Goal: Task Accomplishment & Management: Manage account settings

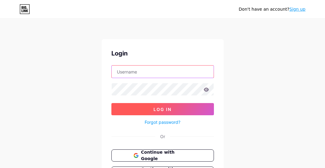
type input "[PERSON_NAME][EMAIL_ADDRESS][DOMAIN_NAME]"
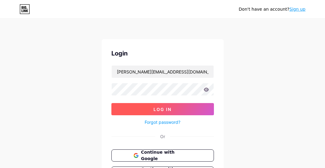
click at [172, 111] on button "Log In" at bounding box center [162, 109] width 103 height 12
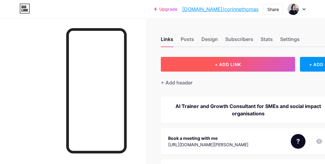
click at [239, 67] on button "+ ADD LINK" at bounding box center [228, 64] width 134 height 15
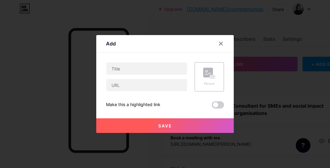
click at [166, 75] on div at bounding box center [146, 76] width 81 height 29
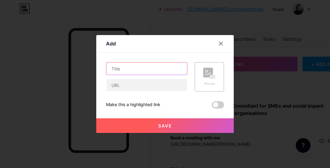
click at [165, 74] on input "text" at bounding box center [146, 69] width 81 height 12
type input "Newsletter - AI That Works For You"
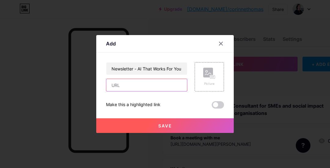
click at [136, 85] on input "text" at bounding box center [146, 85] width 81 height 12
paste input "[URL][DOMAIN_NAME]"
type input "[URL][DOMAIN_NAME]"
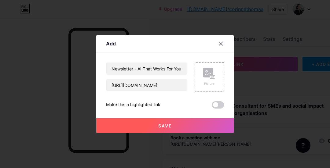
click at [197, 130] on button "Save" at bounding box center [164, 126] width 137 height 15
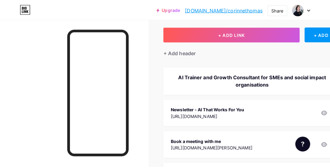
scroll to position [61, 0]
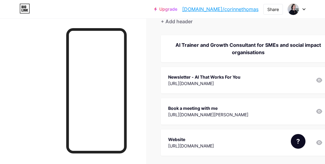
click at [231, 76] on div "Newsletter - AI That Works For You" at bounding box center [204, 77] width 72 height 6
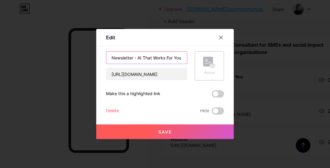
scroll to position [0, 1]
drag, startPoint x: 135, startPoint y: 59, endPoint x: 209, endPoint y: 57, distance: 73.6
click at [209, 57] on div "Newsletter - AI That Works For You [URL][DOMAIN_NAME] Picture" at bounding box center [165, 65] width 118 height 29
click at [139, 58] on input "Newsletter - AI That Works For You" at bounding box center [146, 58] width 81 height 12
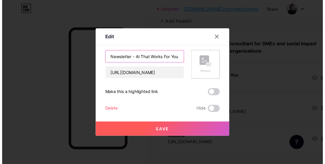
scroll to position [0, 0]
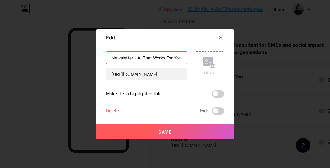
drag, startPoint x: 138, startPoint y: 57, endPoint x: 74, endPoint y: 55, distance: 64.2
click at [74, 56] on div "Edit Content YouTube Play YouTube video without leaving your page. ADD Vimeo Pl…" at bounding box center [165, 84] width 330 height 168
click at [172, 55] on input "AI That Works For You" at bounding box center [146, 58] width 81 height 12
type input "AI That Works For You Newsletter"
click at [170, 135] on button "Save" at bounding box center [164, 132] width 137 height 15
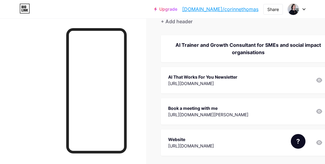
drag, startPoint x: 209, startPoint y: 114, endPoint x: 214, endPoint y: 83, distance: 31.9
click at [214, 83] on span "AI Trainer and Growth Consultant for SMEs and social impact organisations AI Th…" at bounding box center [256, 95] width 190 height 120
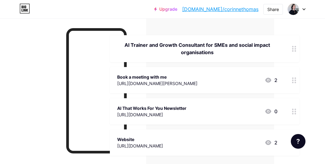
click at [48, 99] on div at bounding box center [73, 100] width 146 height 164
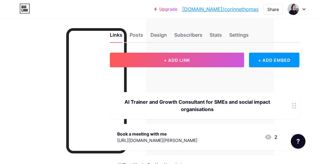
scroll to position [0, 53]
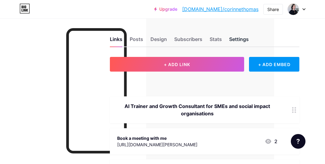
click at [241, 39] on div "Settings" at bounding box center [239, 40] width 20 height 11
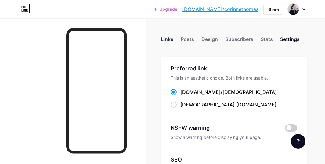
click at [168, 37] on div "Links" at bounding box center [167, 40] width 13 height 11
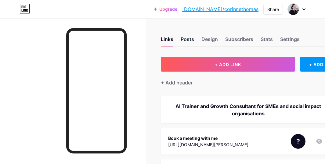
click at [192, 40] on div "Posts" at bounding box center [187, 40] width 13 height 11
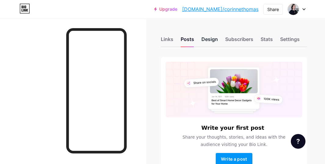
click at [215, 40] on div "Design" at bounding box center [210, 40] width 16 height 11
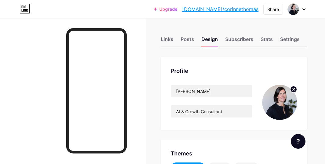
scroll to position [61, 0]
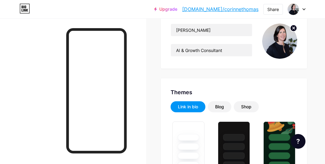
type input "#008873"
type input "#ffffff"
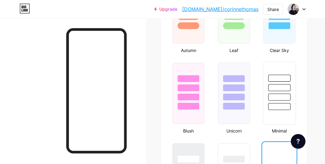
scroll to position [641, 0]
